Goal: Task Accomplishment & Management: Manage account settings

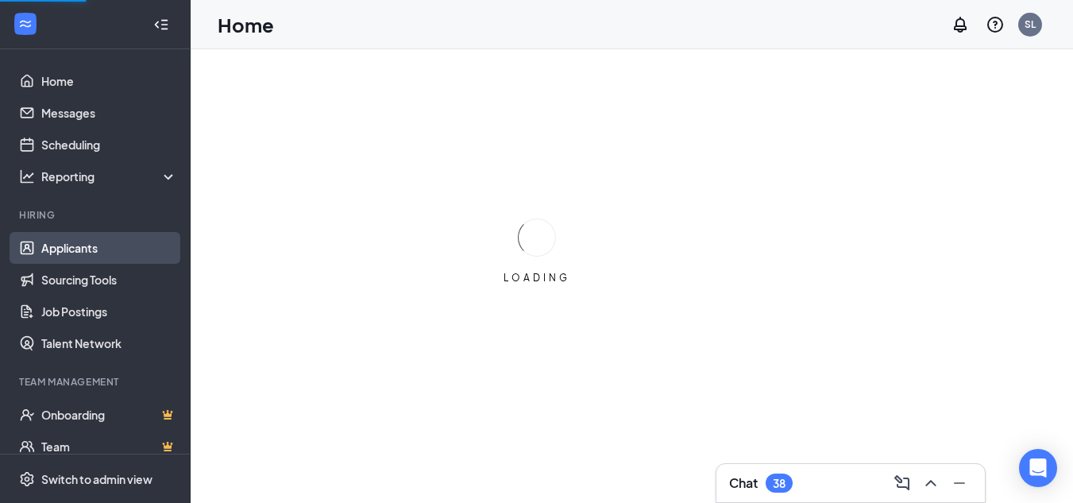
click at [65, 245] on link "Applicants" at bounding box center [109, 248] width 136 height 32
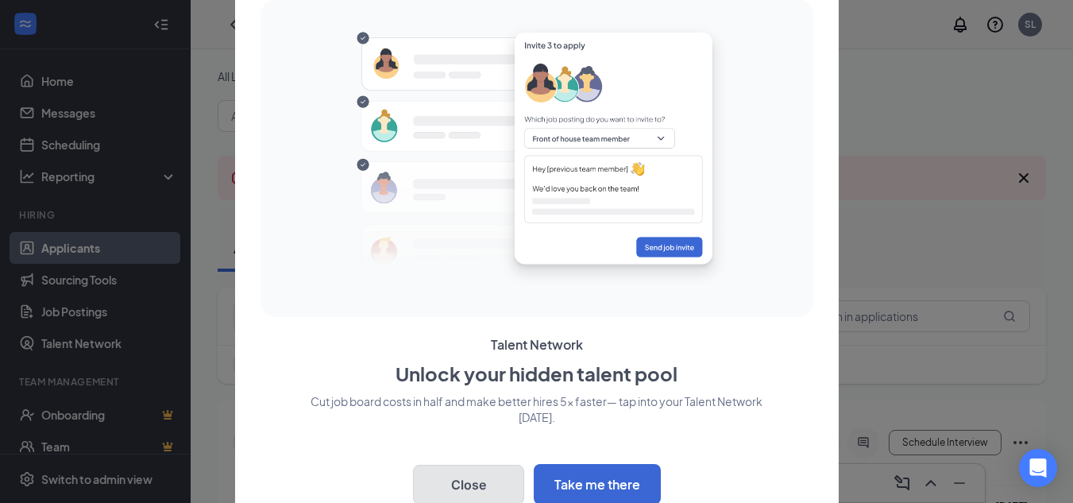
click at [462, 479] on button "Close" at bounding box center [468, 485] width 111 height 40
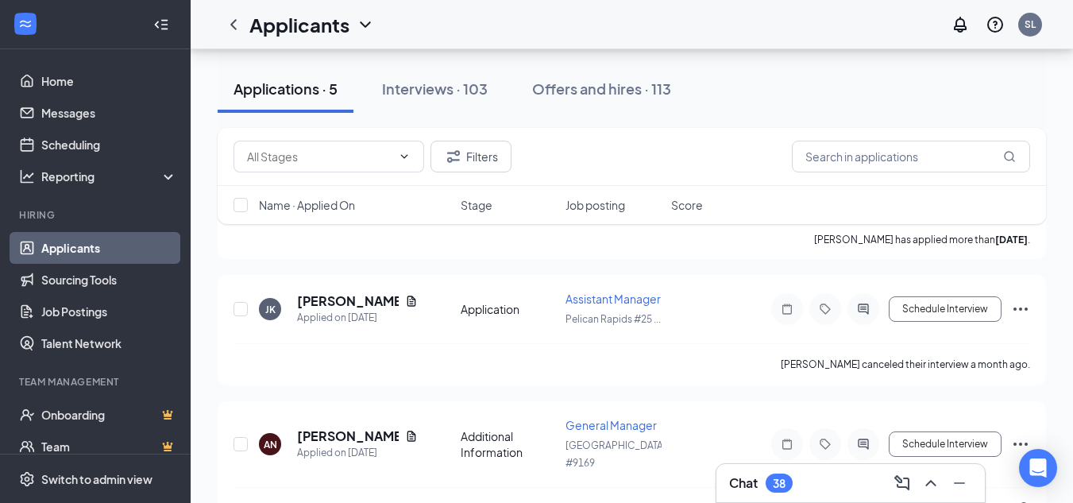
scroll to position [578, 0]
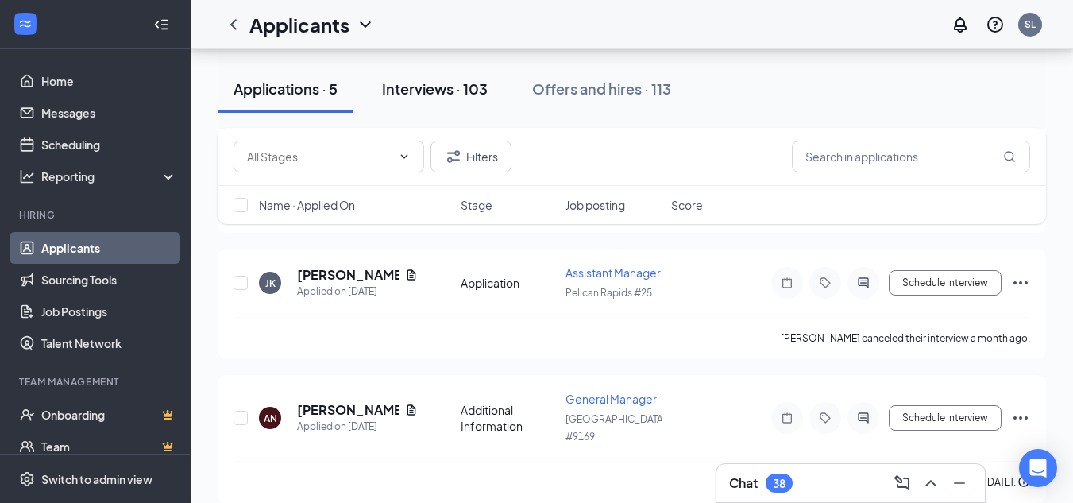
click at [438, 88] on div "Interviews · 103" at bounding box center [435, 89] width 106 height 20
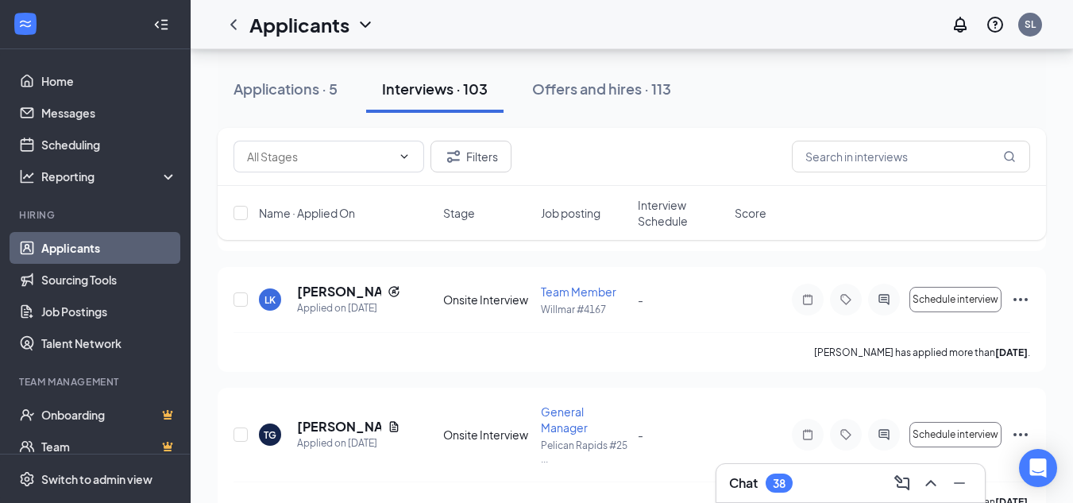
scroll to position [7056, 0]
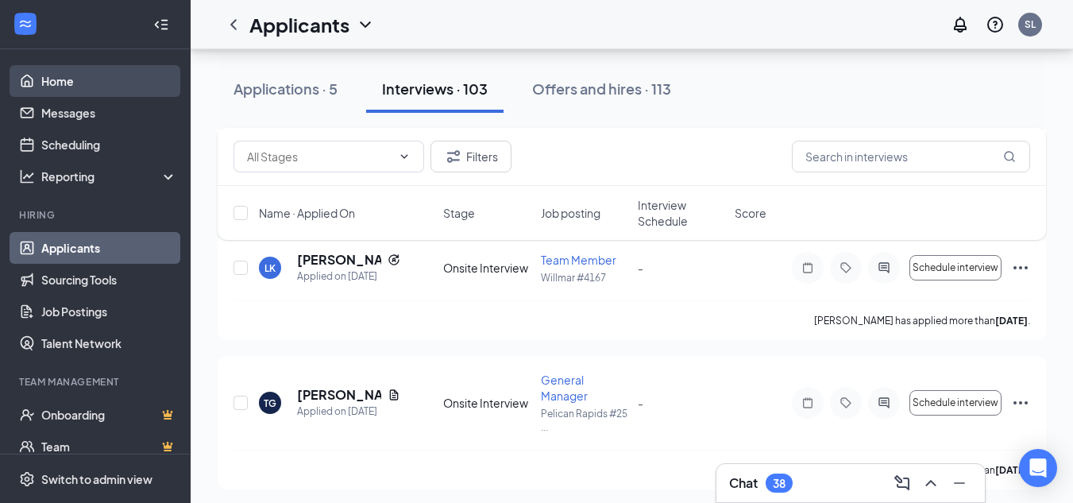
click at [57, 81] on link "Home" at bounding box center [109, 81] width 136 height 32
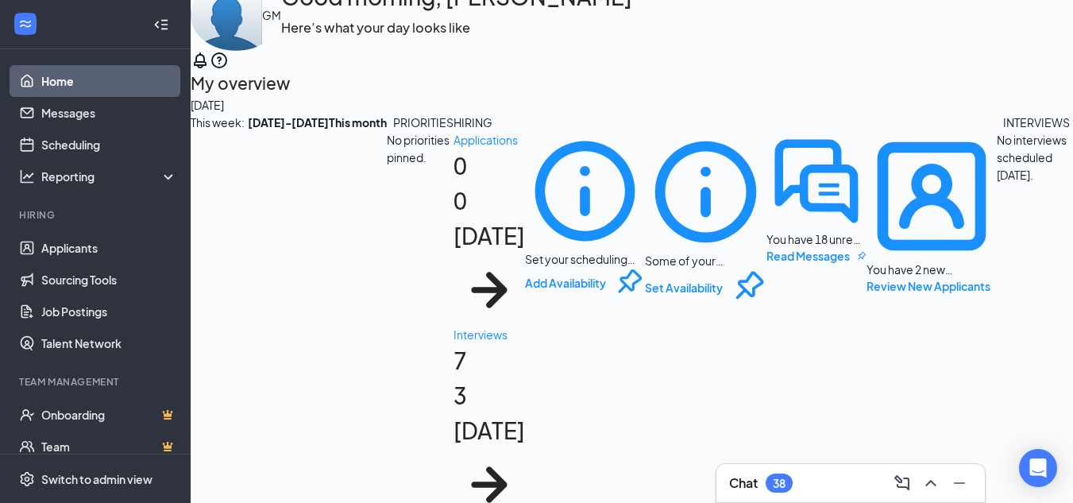
scroll to position [169, 0]
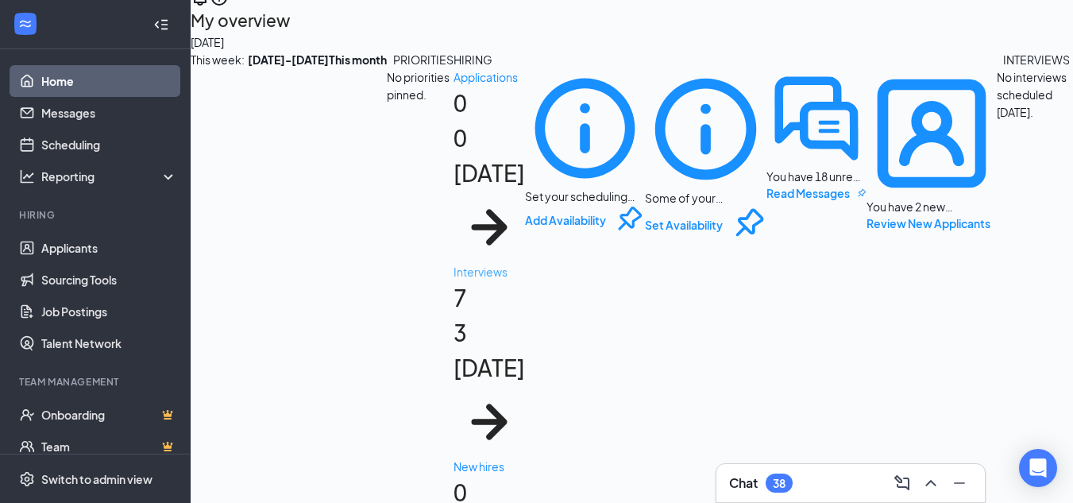
click at [467, 315] on div "3 [DATE]" at bounding box center [490, 350] width 72 height 70
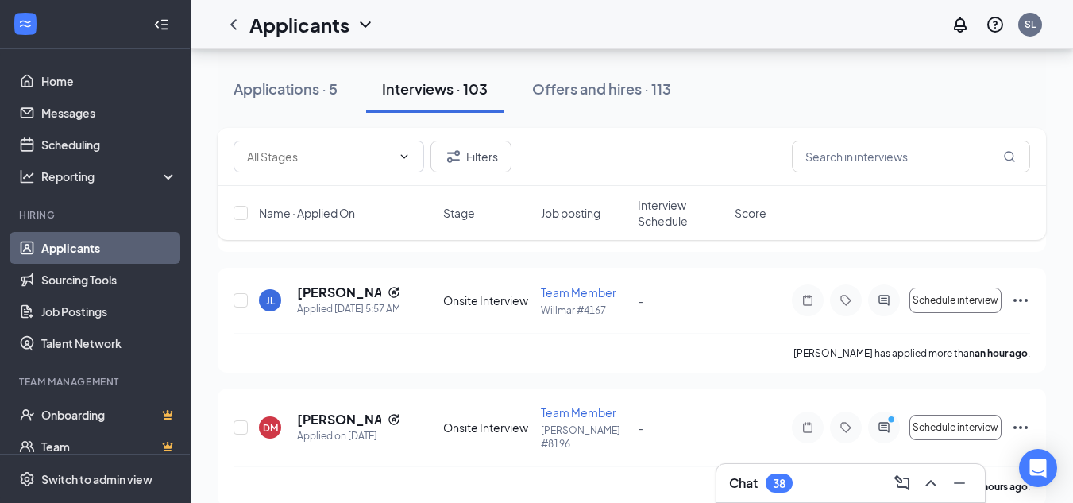
scroll to position [276, 0]
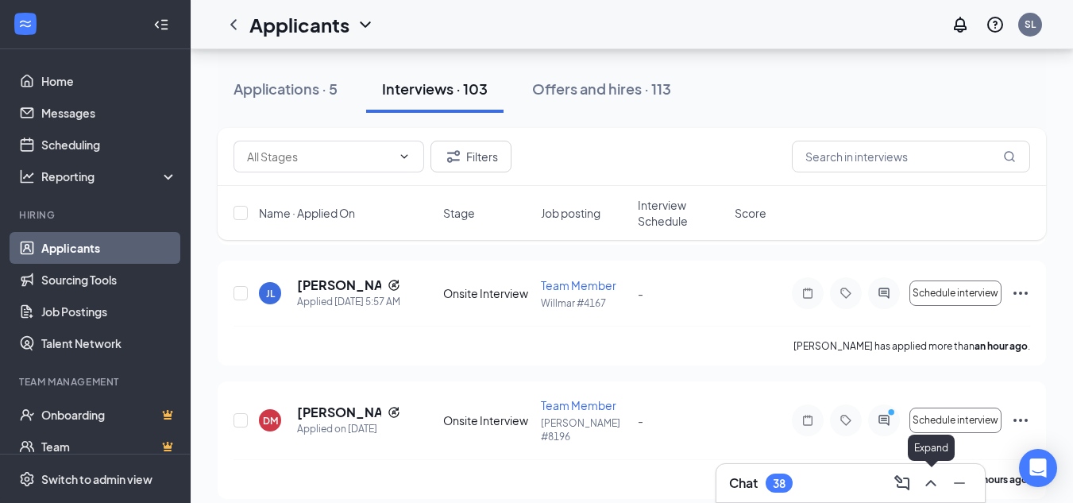
click at [932, 485] on icon "ChevronUp" at bounding box center [931, 482] width 19 height 19
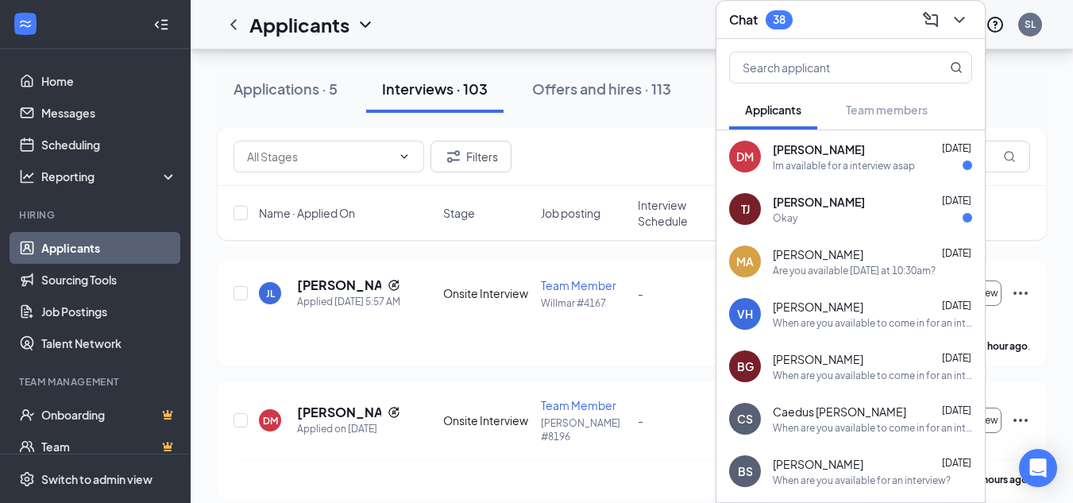
click at [817, 253] on span "[PERSON_NAME]" at bounding box center [818, 254] width 91 height 16
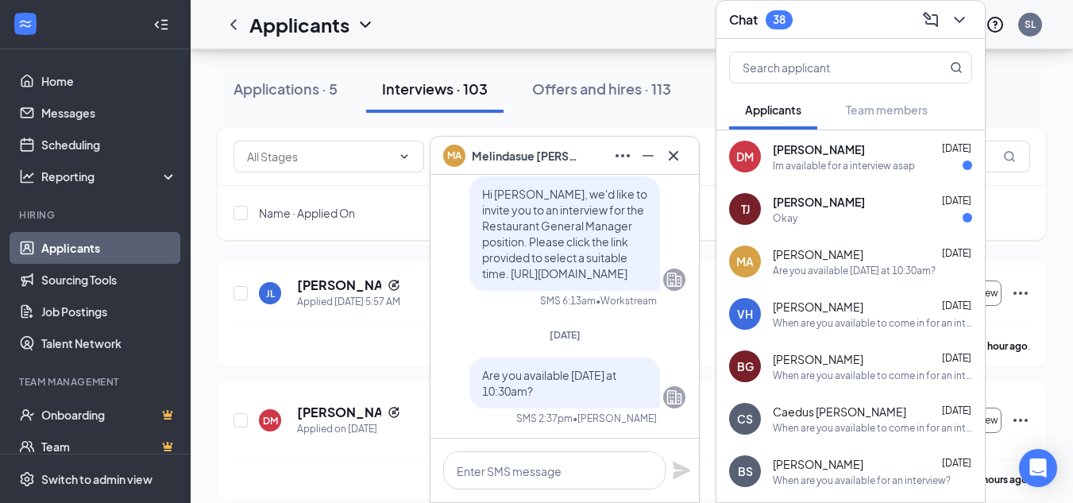
click at [805, 328] on div "When are you available to come in for an interview?" at bounding box center [872, 323] width 199 height 14
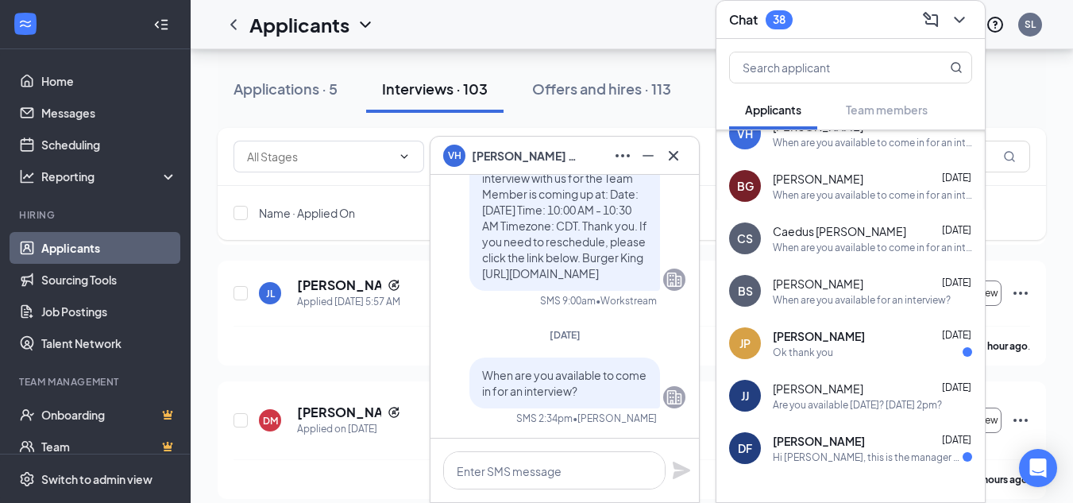
scroll to position [222, 0]
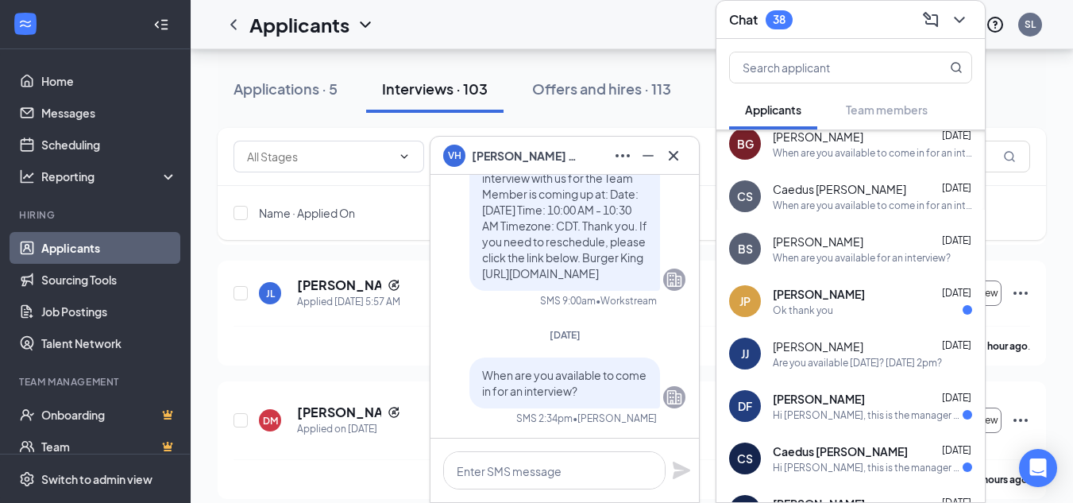
click at [810, 408] on div "Hi [PERSON_NAME], this is the manager at Burger King . We'd love to move you al…" at bounding box center [868, 415] width 190 height 14
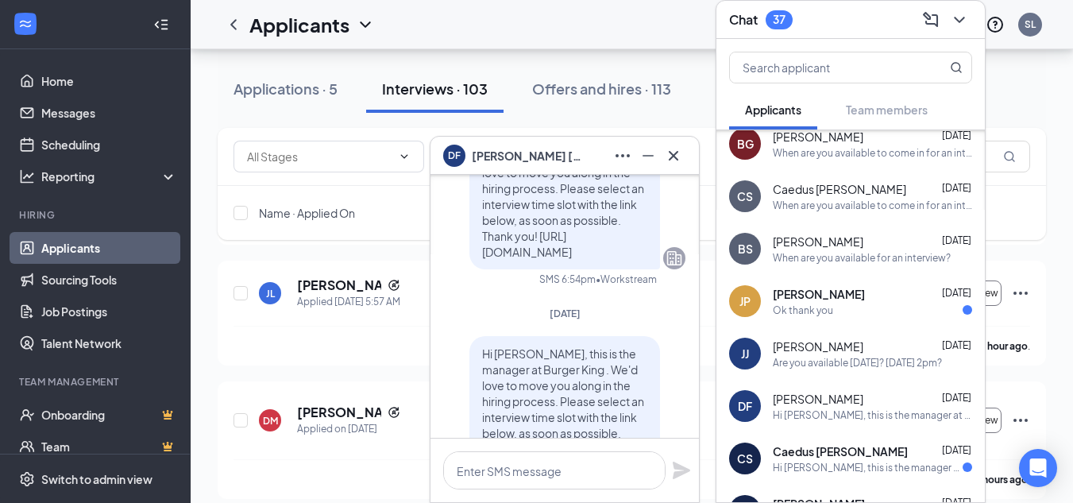
scroll to position [0, 0]
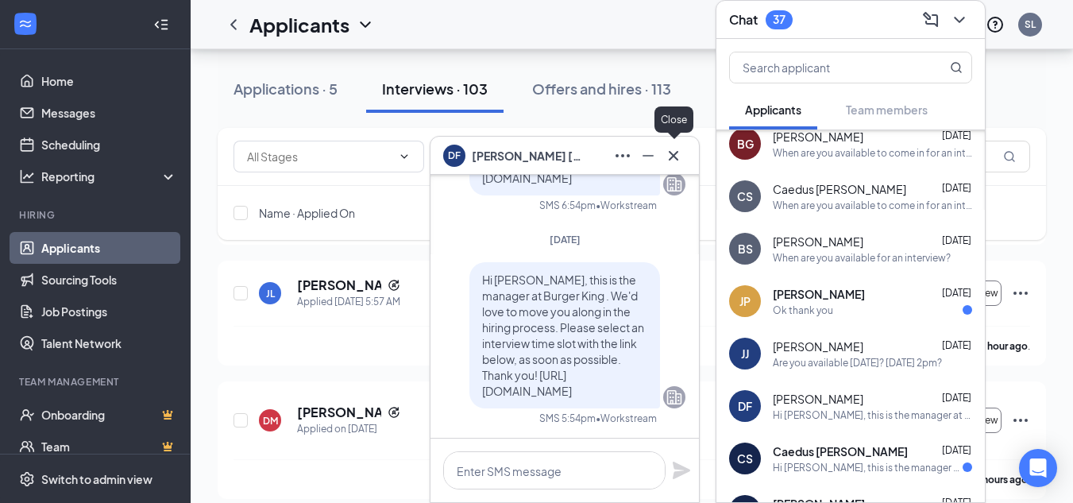
click at [677, 160] on icon "Cross" at bounding box center [673, 155] width 19 height 19
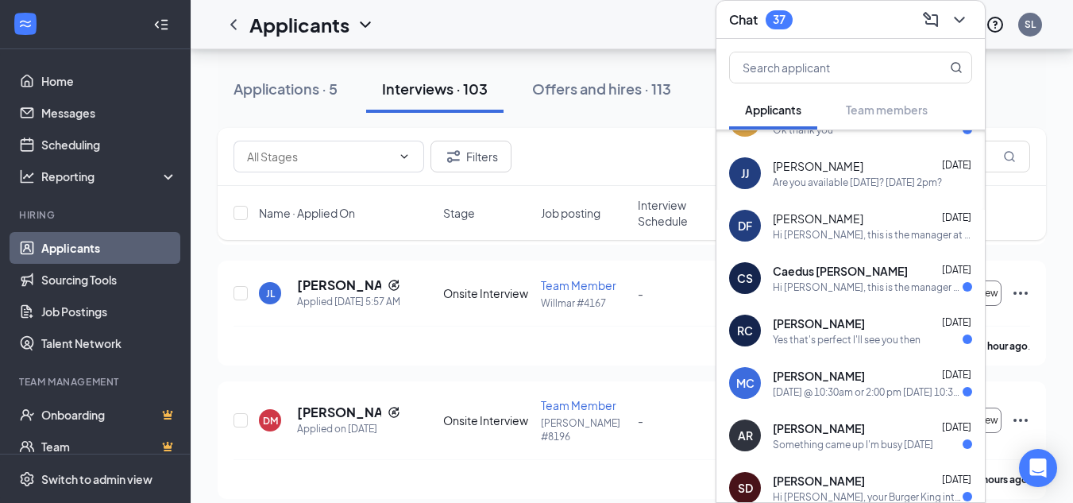
scroll to position [477, 0]
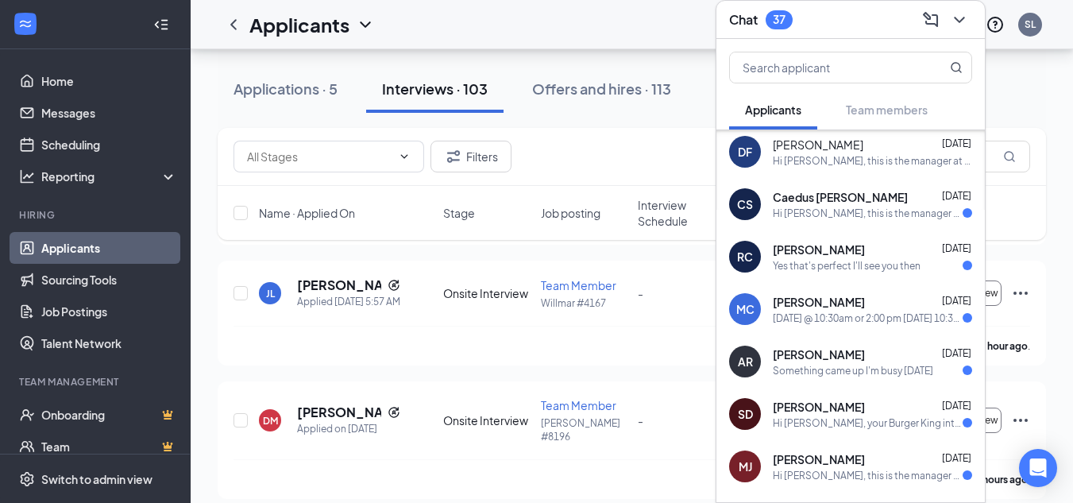
click at [663, 119] on div "Applications · 5 Interviews · 103 Offers and hires · 113" at bounding box center [632, 88] width 829 height 79
click at [639, 34] on div "Applicants SL" at bounding box center [632, 24] width 883 height 49
click at [959, 17] on icon "ChevronDown" at bounding box center [959, 19] width 19 height 19
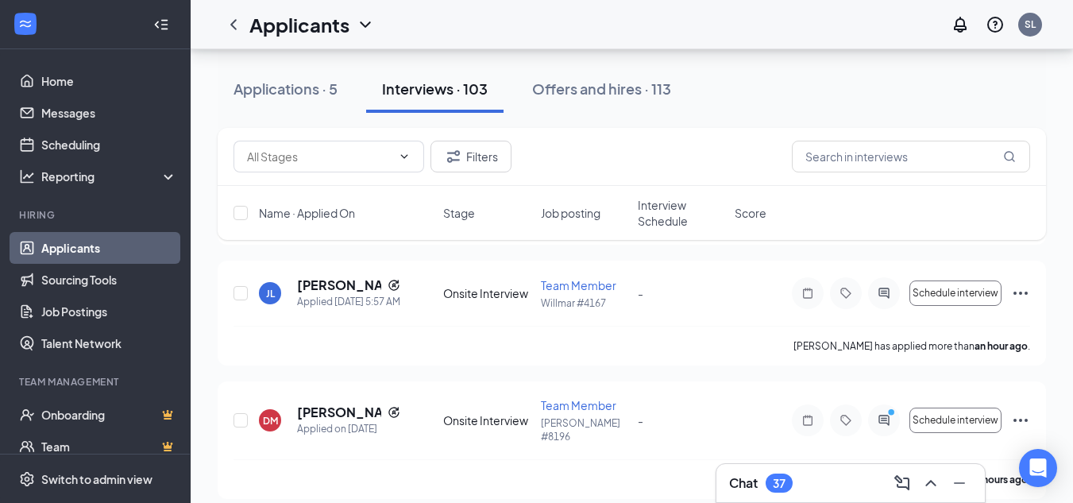
scroll to position [0, 0]
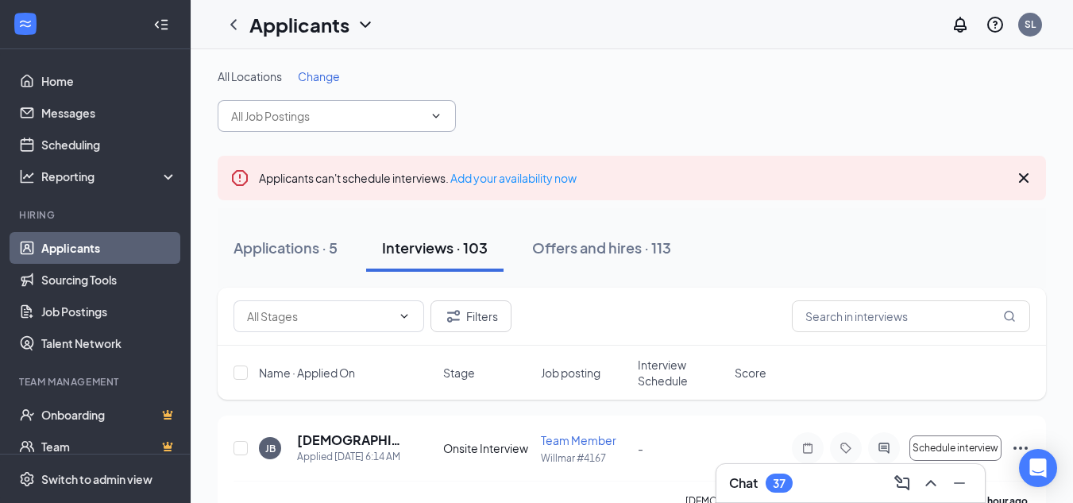
click at [439, 117] on icon "ChevronDown" at bounding box center [436, 116] width 13 height 13
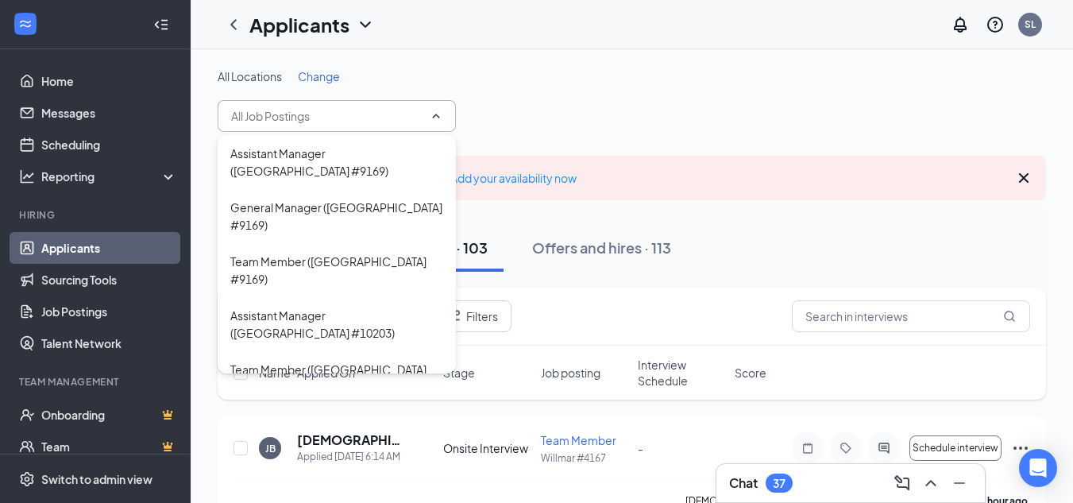
click at [439, 117] on icon "ChevronUp" at bounding box center [436, 116] width 7 height 4
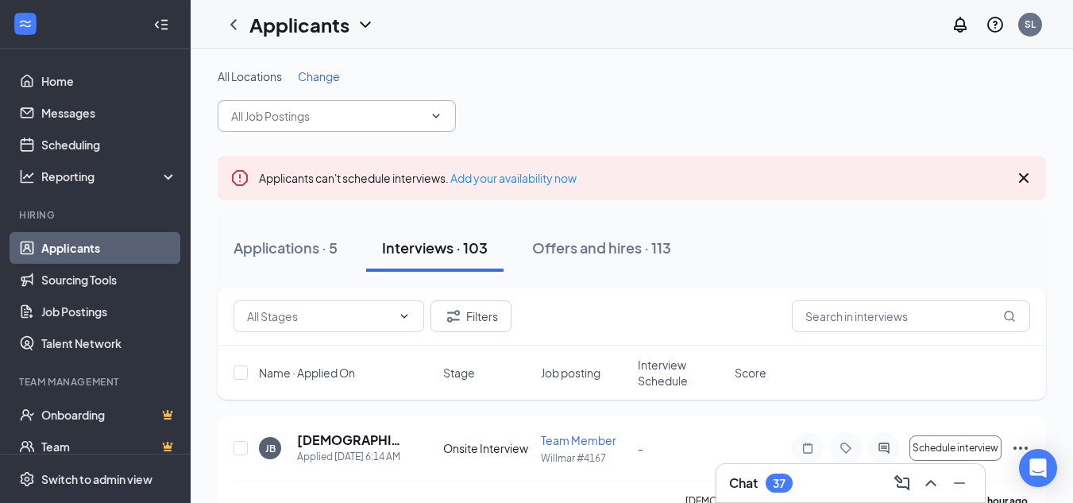
click at [561, 110] on div "All Locations Change" at bounding box center [632, 100] width 829 height 64
